Goal: Information Seeking & Learning: Learn about a topic

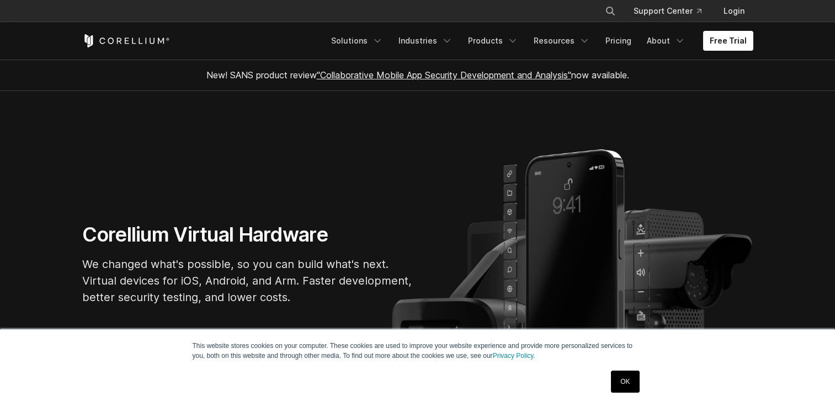
click at [514, 39] on icon "Navigation Menu" at bounding box center [512, 40] width 11 height 11
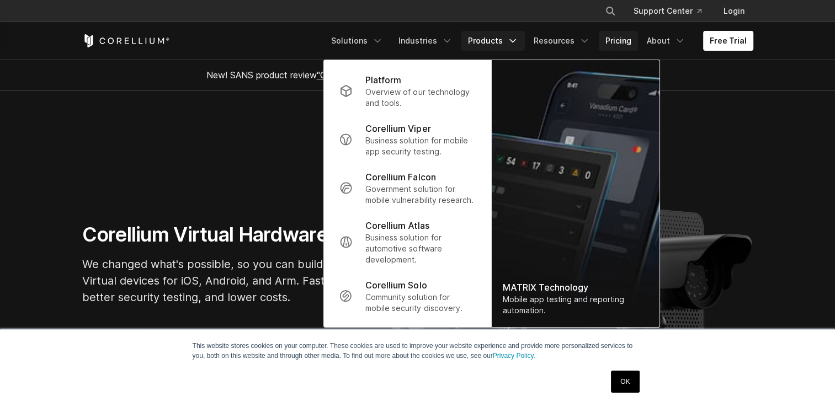
click at [631, 38] on link "Pricing" at bounding box center [618, 41] width 39 height 20
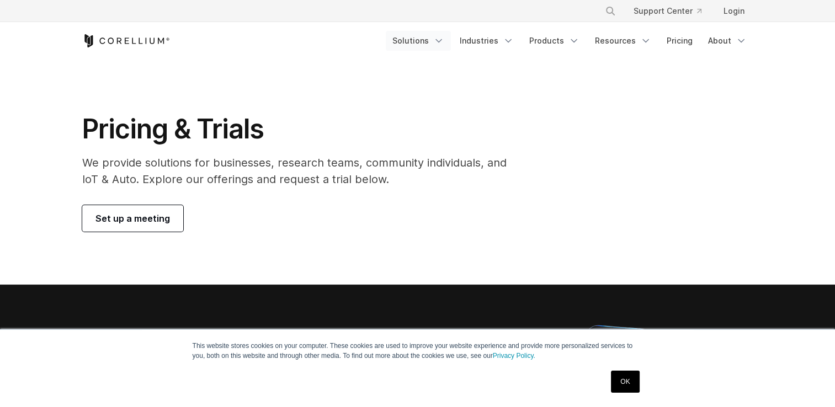
click at [438, 41] on link "Solutions" at bounding box center [418, 41] width 65 height 20
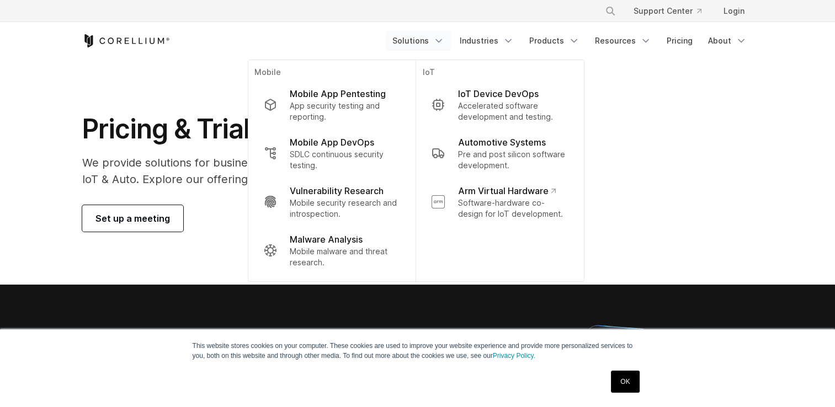
click at [148, 45] on icon "Corellium Home" at bounding box center [126, 40] width 88 height 13
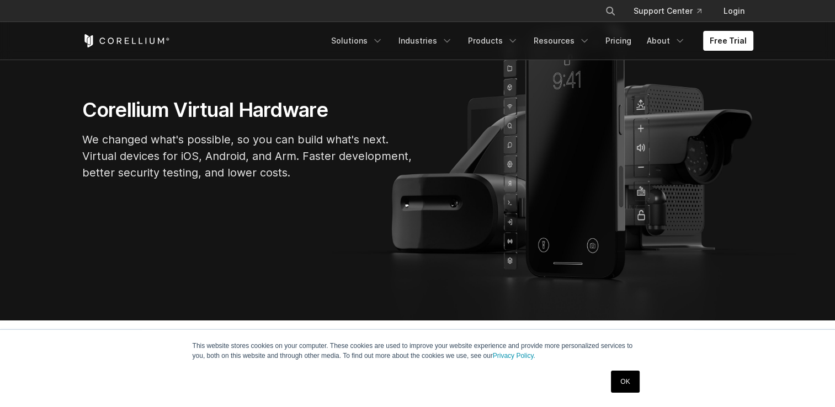
scroll to position [128, 0]
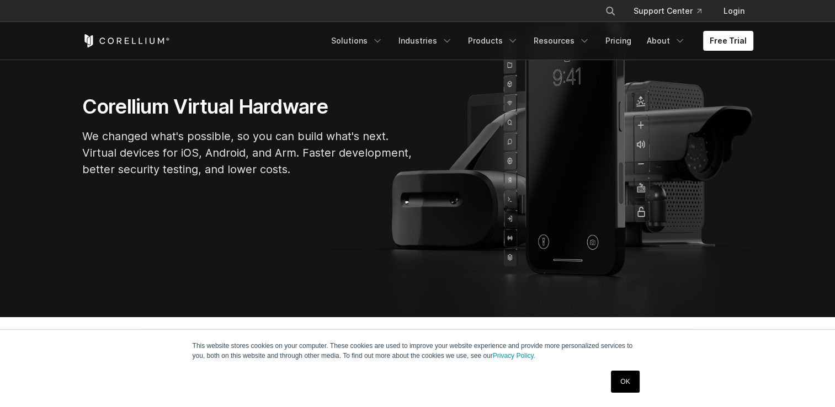
click at [633, 375] on link "OK" at bounding box center [625, 382] width 28 height 22
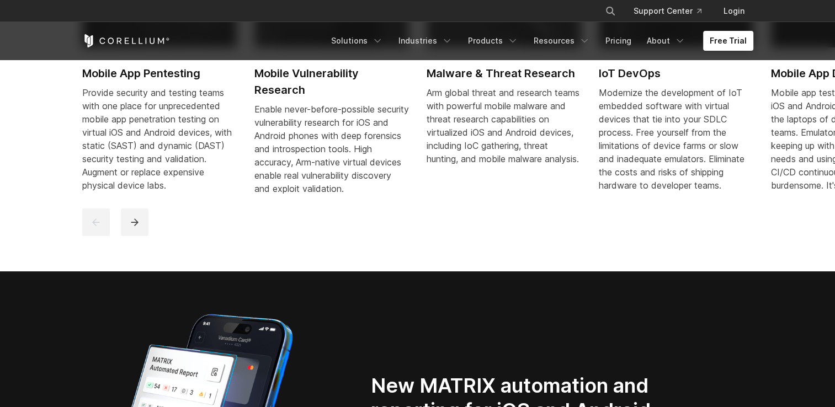
scroll to position [639, 0]
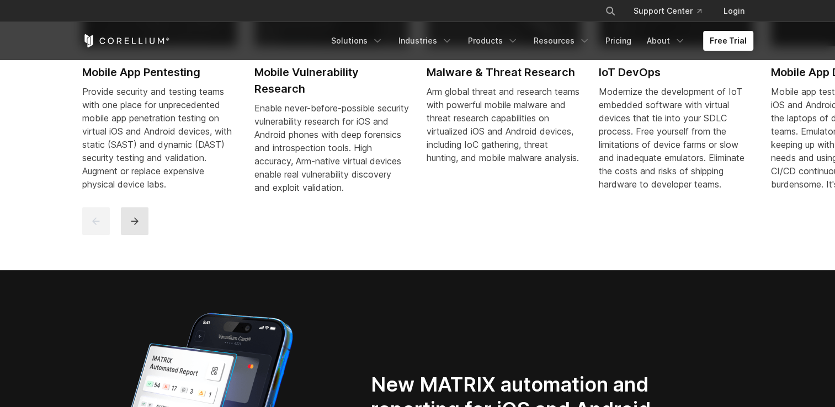
click at [132, 227] on icon "next" at bounding box center [134, 221] width 11 height 11
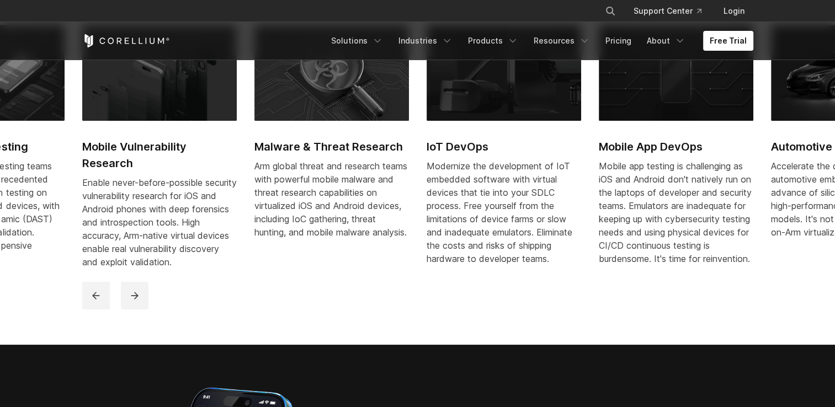
scroll to position [563, 0]
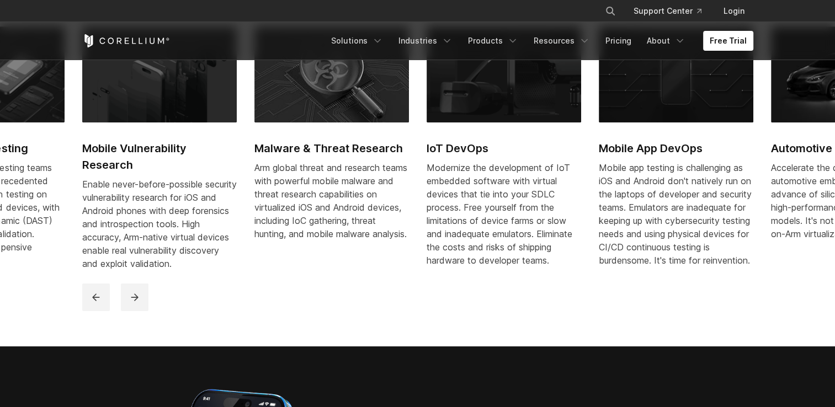
click at [137, 320] on div "Mobile App Pentesting Provide security and testing teams with one place for unp…" at bounding box center [417, 169] width 693 height 302
click at [135, 311] on button "next" at bounding box center [135, 298] width 28 height 28
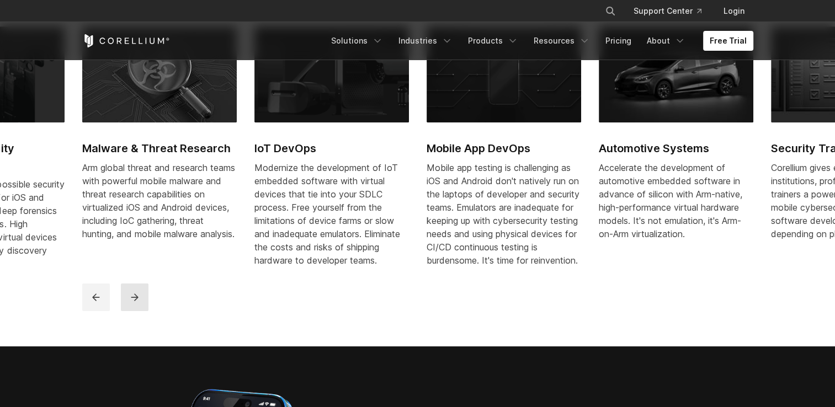
click at [124, 311] on button "next" at bounding box center [135, 298] width 28 height 28
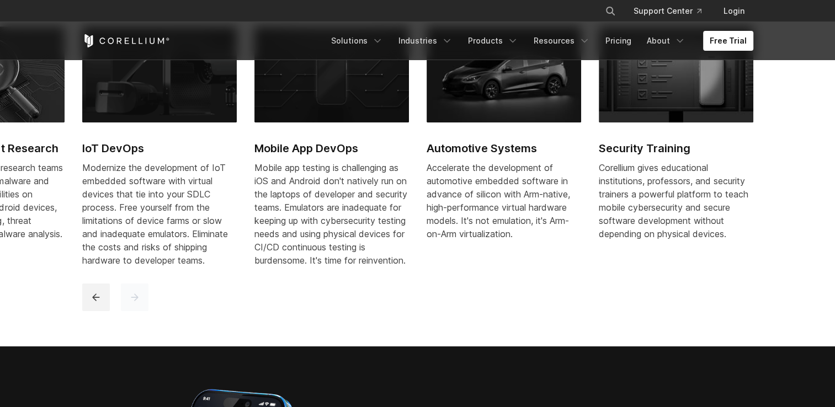
click at [124, 311] on button "next" at bounding box center [135, 298] width 28 height 28
click at [80, 299] on div "Mobile App Pentesting Provide security and testing teams with one place for unp…" at bounding box center [417, 168] width 693 height 285
click at [90, 301] on icon "previous" at bounding box center [95, 297] width 11 height 11
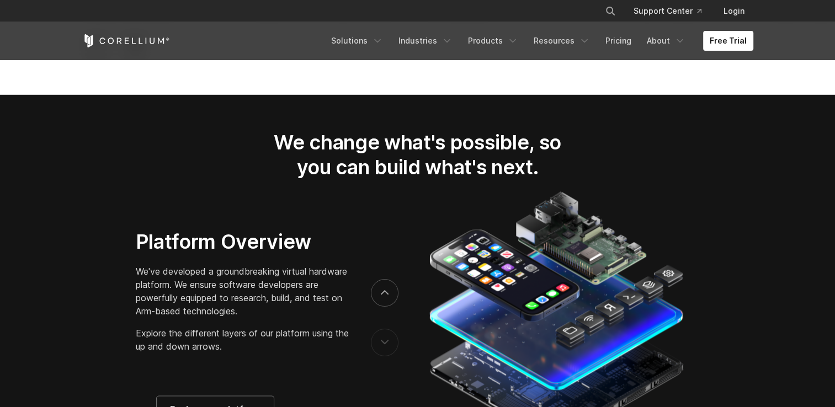
scroll to position [1609, 0]
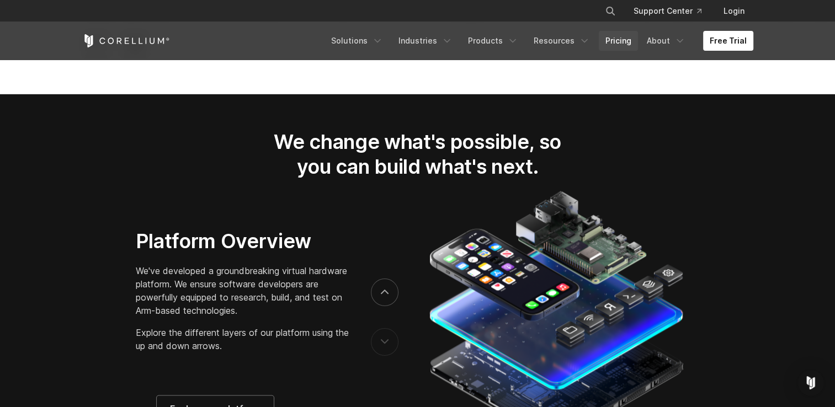
click at [626, 45] on link "Pricing" at bounding box center [618, 41] width 39 height 20
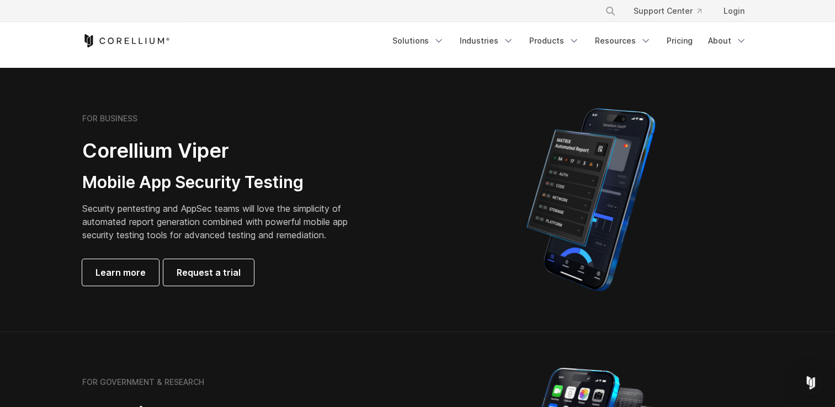
scroll to position [207, 0]
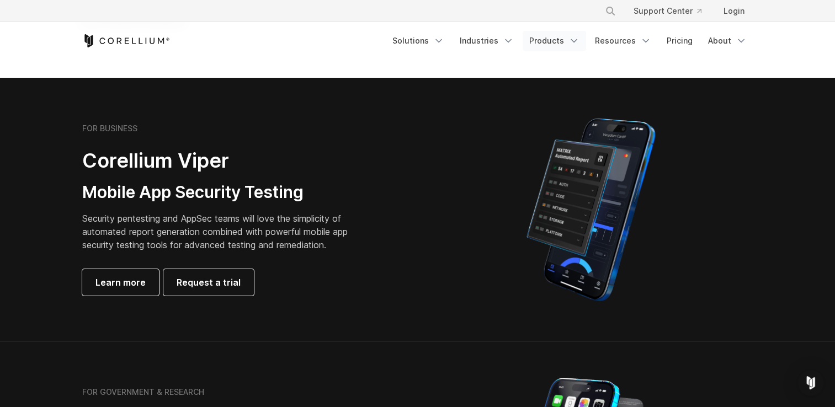
click at [560, 49] on link "Products" at bounding box center [554, 41] width 63 height 20
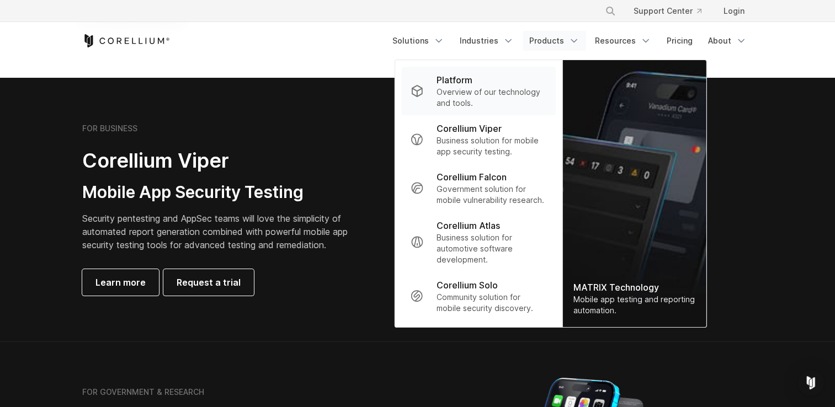
click at [514, 104] on p "Overview of our technology and tools." at bounding box center [491, 98] width 110 height 22
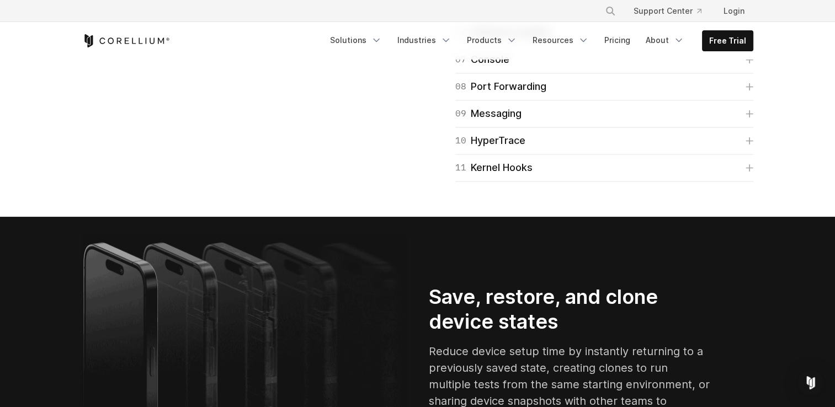
scroll to position [1898, 0]
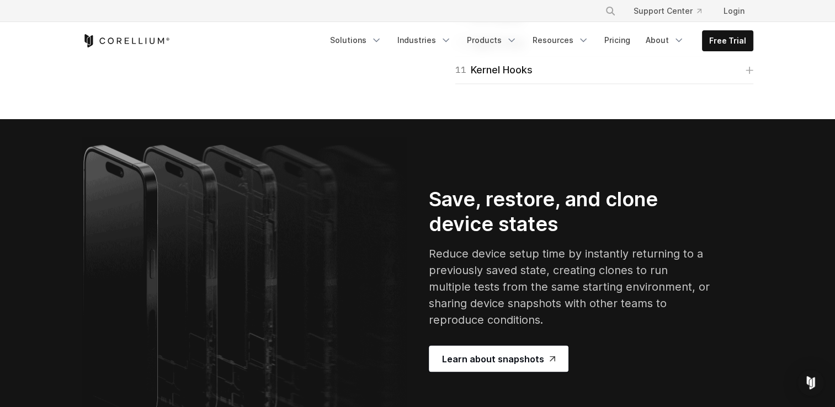
scroll to position [2003, 0]
